Goal: Task Accomplishment & Management: Use online tool/utility

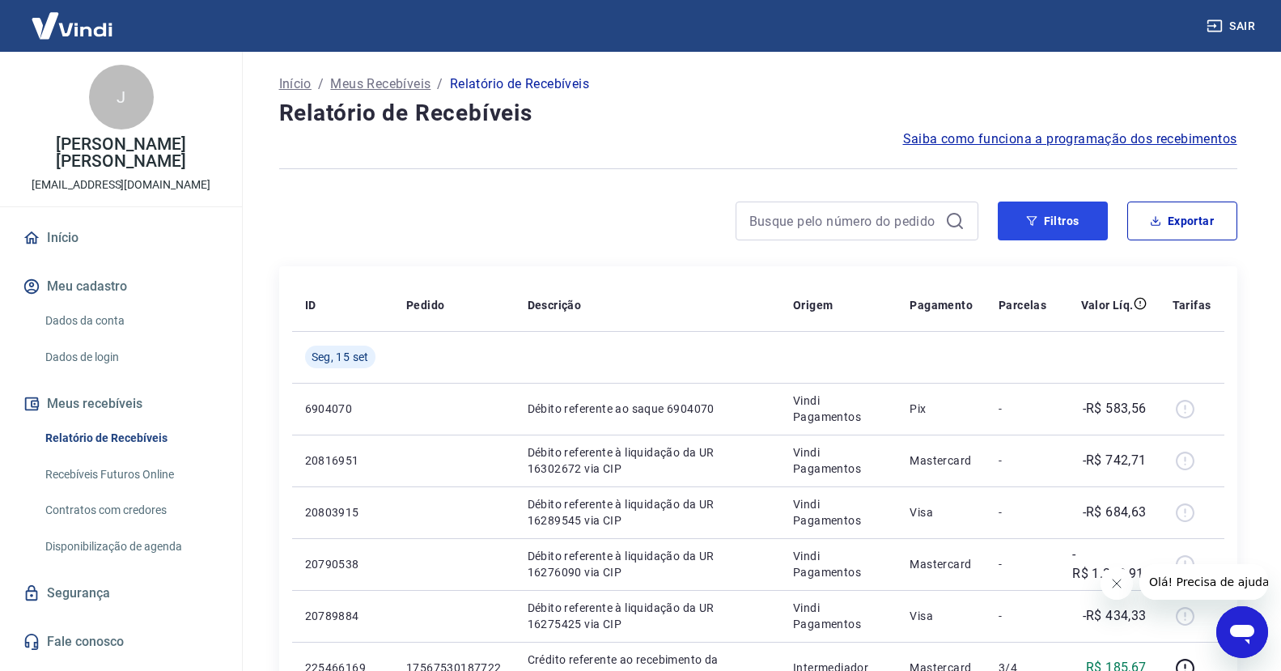
click at [1033, 217] on icon "button" at bounding box center [1031, 221] width 11 height 10
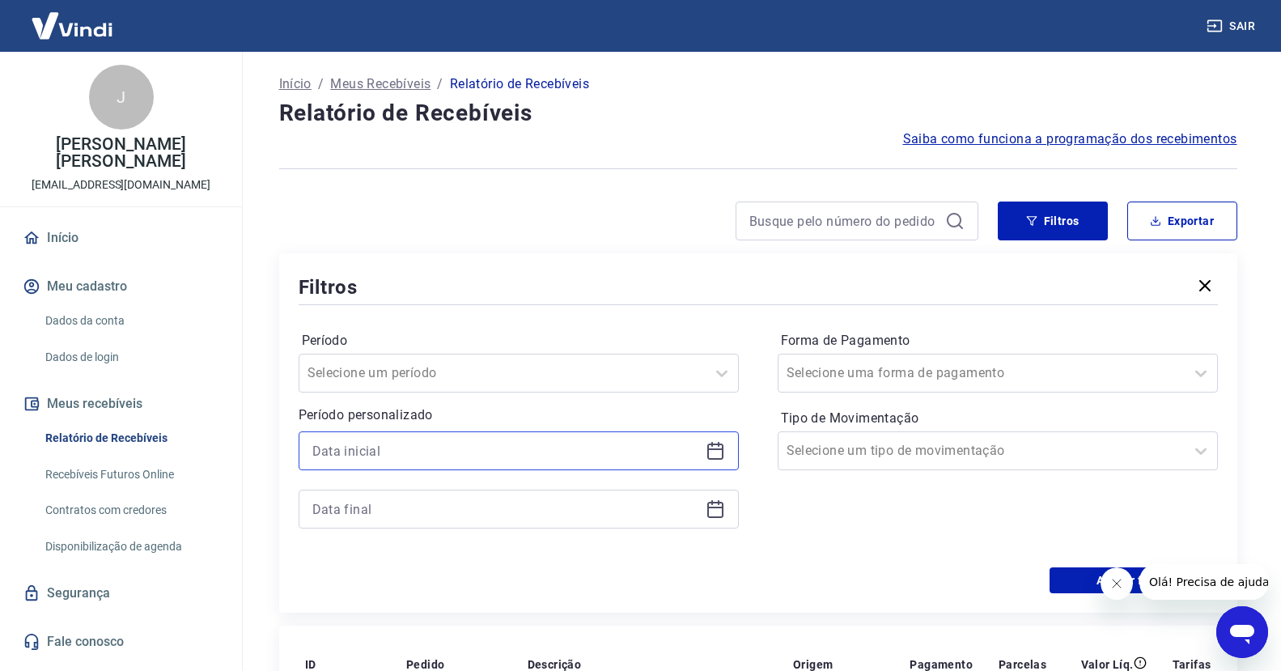
click at [386, 450] on input at bounding box center [505, 451] width 387 height 24
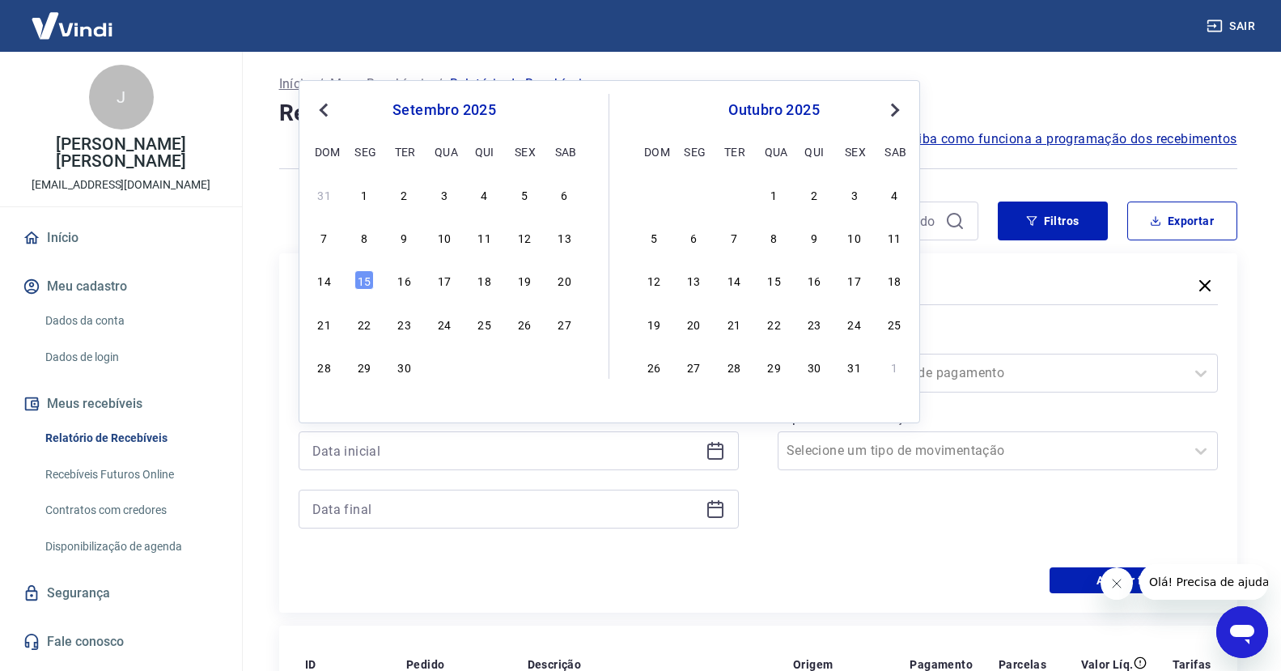
click at [320, 107] on button "Previous Month" at bounding box center [323, 109] width 19 height 19
click at [522, 196] on div "1" at bounding box center [524, 193] width 19 height 19
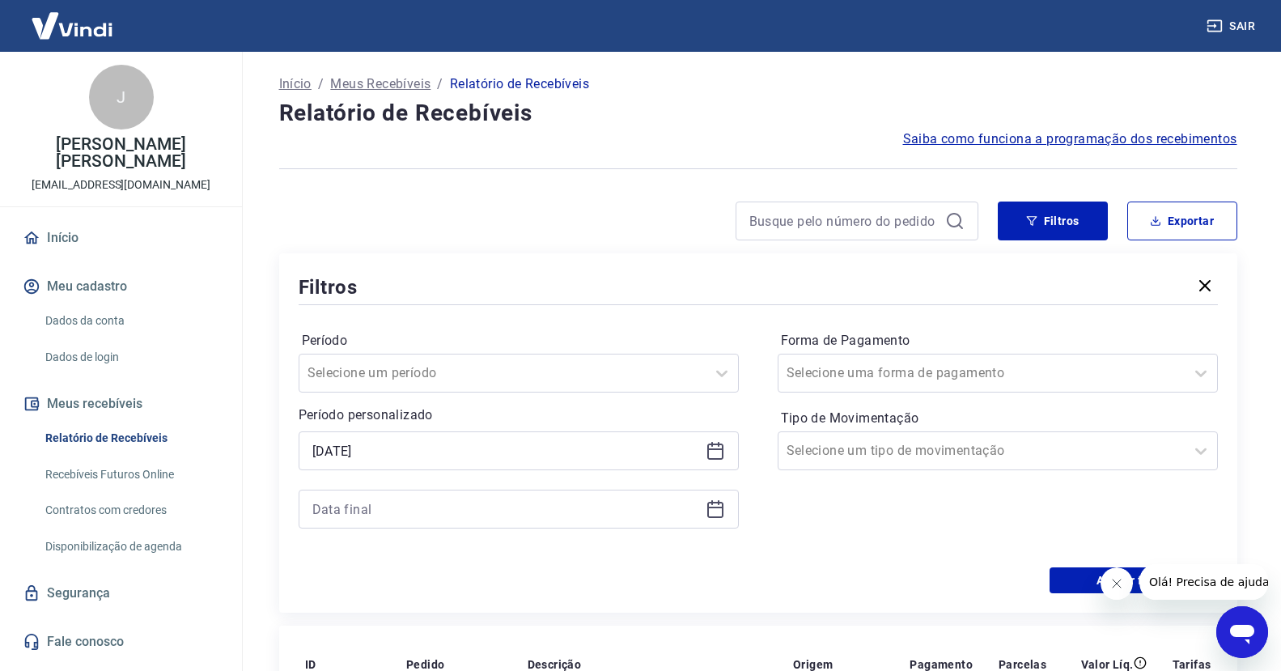
type input "[DATE]"
click at [396, 506] on input at bounding box center [505, 509] width 387 height 24
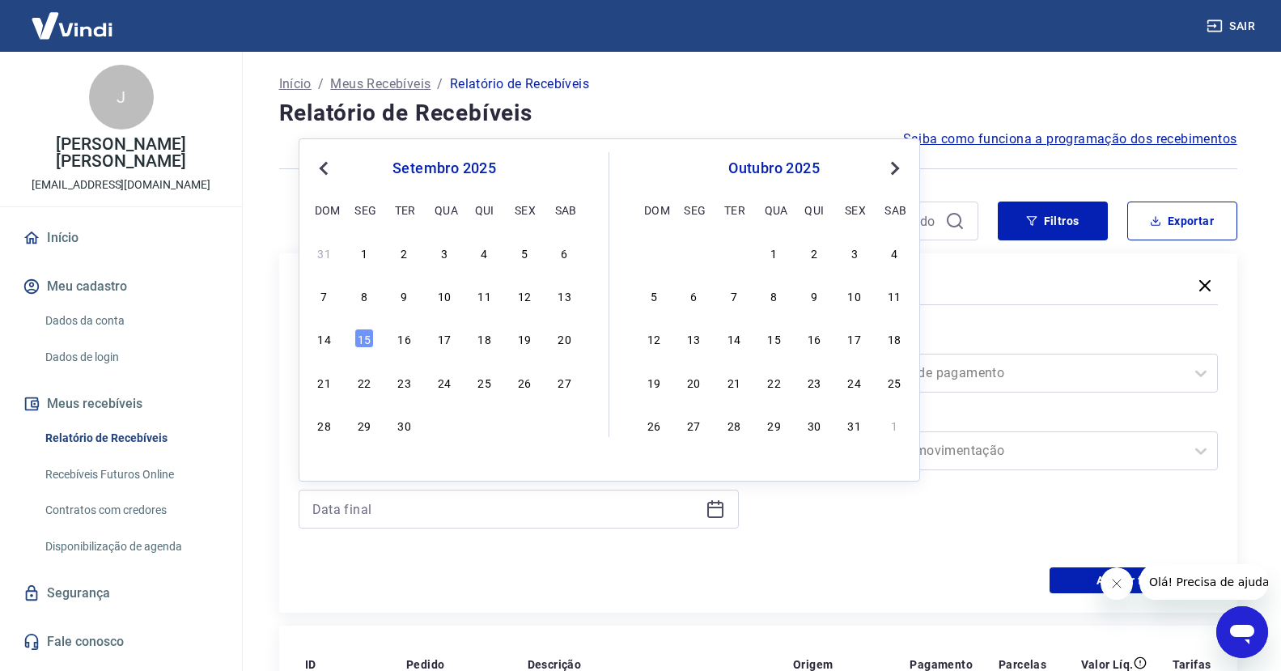
click at [325, 167] on span "Previous Month" at bounding box center [325, 168] width 0 height 19
click at [519, 423] on div "29" at bounding box center [524, 424] width 19 height 19
click at [519, 423] on p "Período personalizado" at bounding box center [519, 414] width 440 height 19
type input "[DATE]"
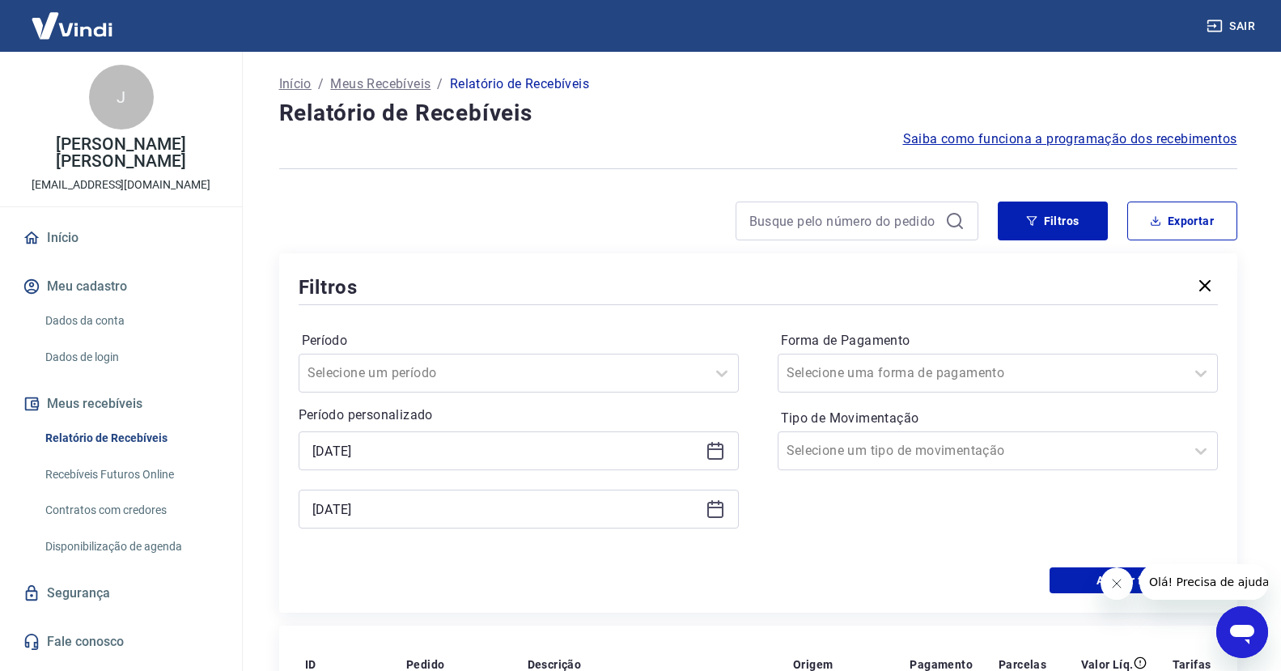
scroll to position [167, 0]
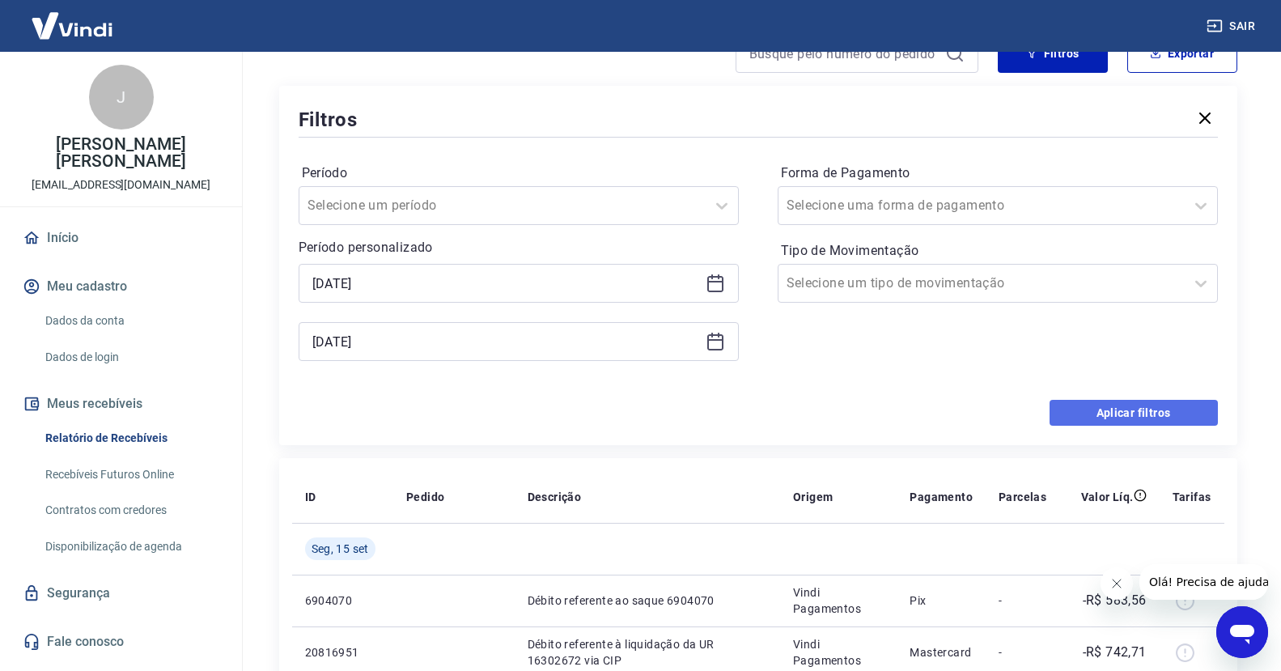
click at [1115, 412] on button "Aplicar filtros" at bounding box center [1133, 413] width 168 height 26
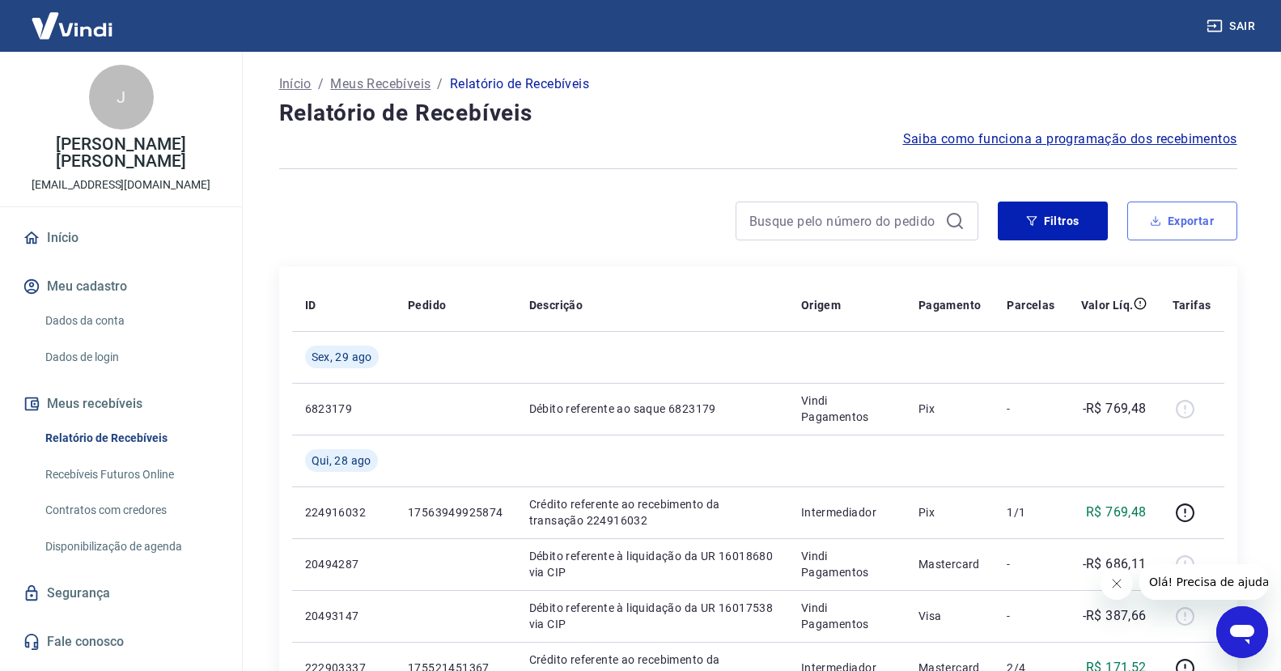
click at [1180, 219] on button "Exportar" at bounding box center [1182, 220] width 110 height 39
type input "[DATE]"
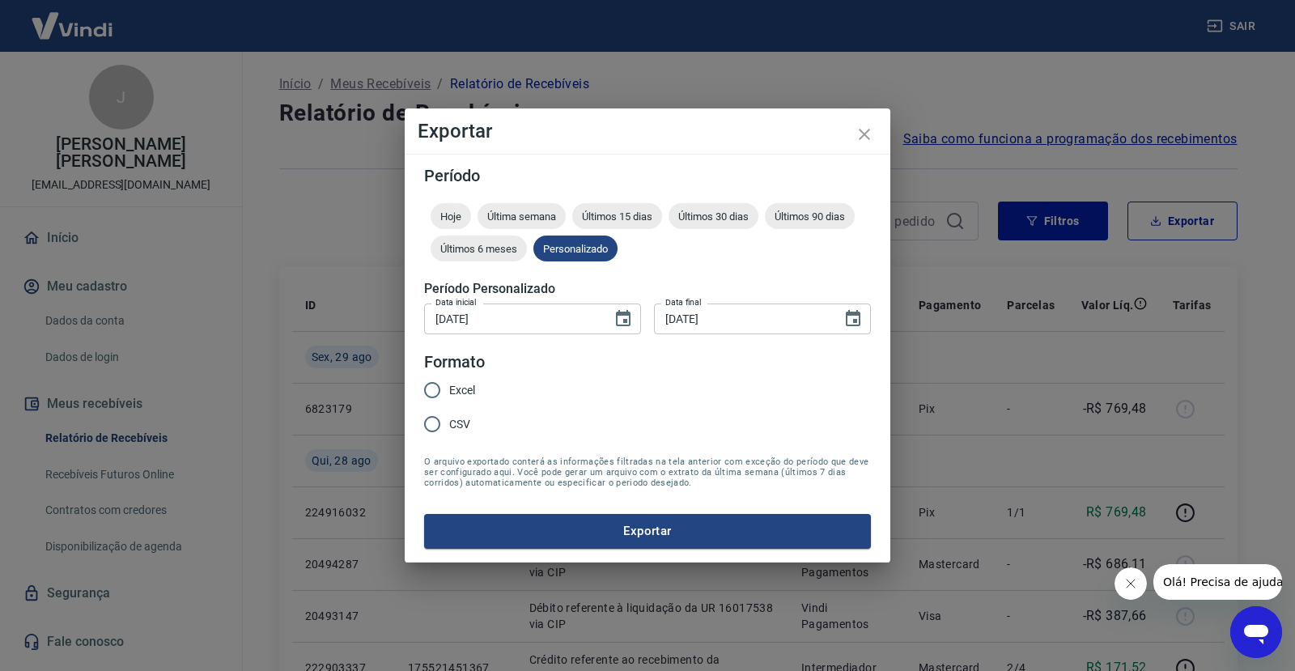
click at [429, 391] on input "Excel" at bounding box center [432, 390] width 34 height 34
radio input "true"
click at [596, 528] on button "Exportar" at bounding box center [647, 531] width 447 height 34
